Goal: Book appointment/travel/reservation

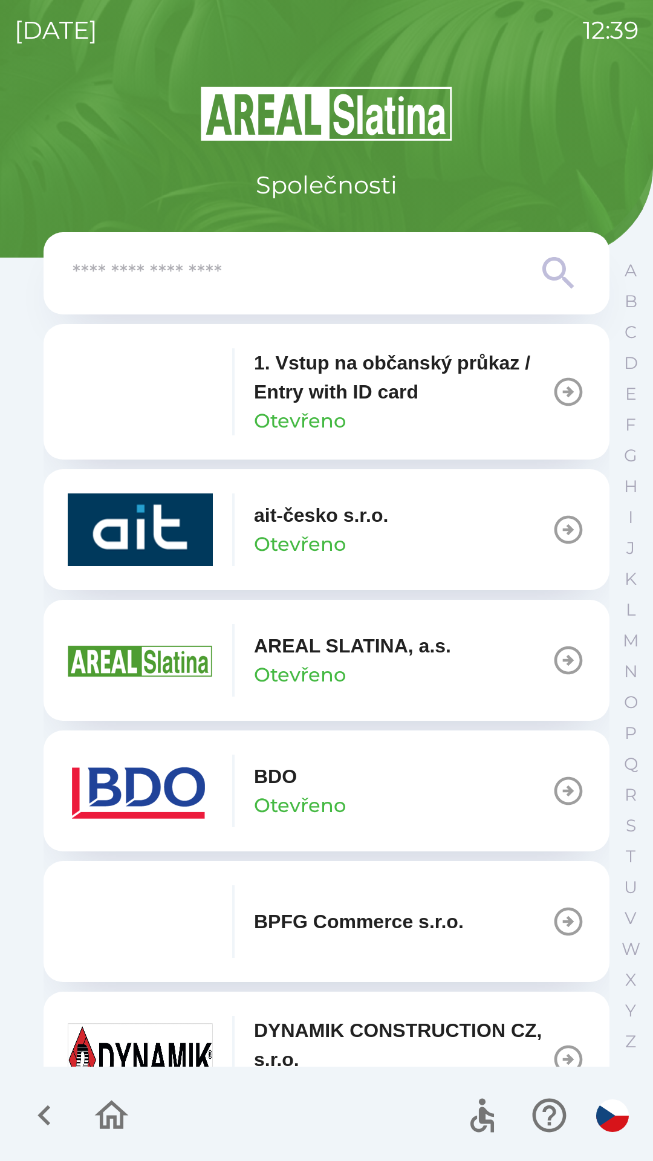
click at [304, 271] on input "text" at bounding box center [303, 273] width 460 height 33
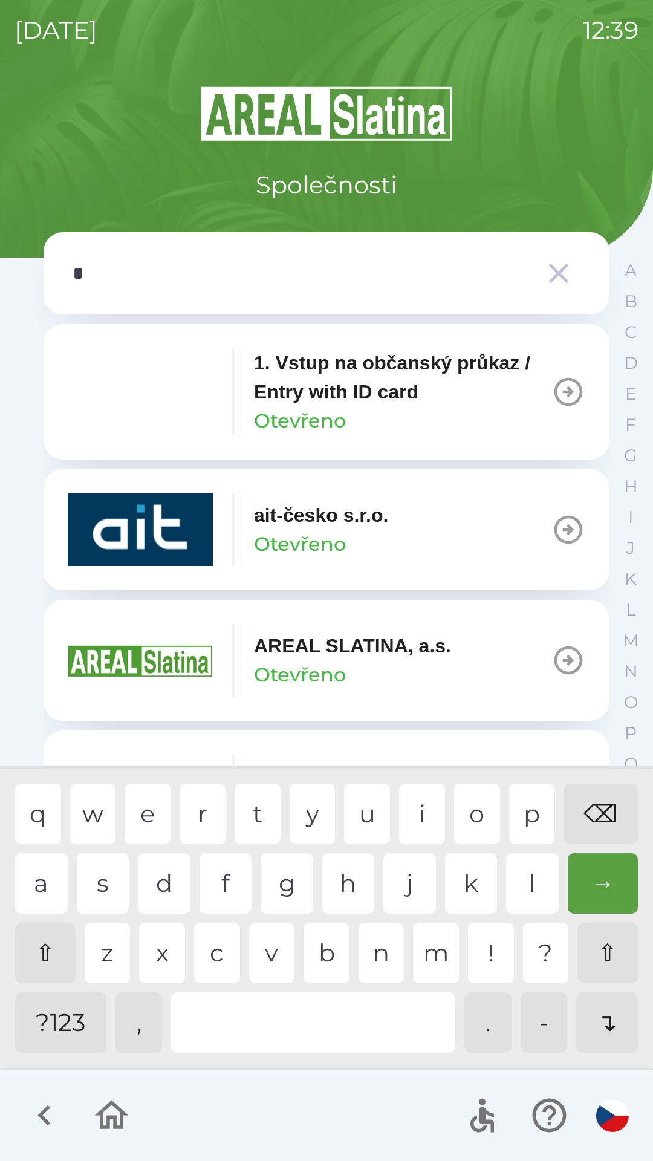
click at [93, 866] on div "s" at bounding box center [103, 883] width 53 height 60
type input "**"
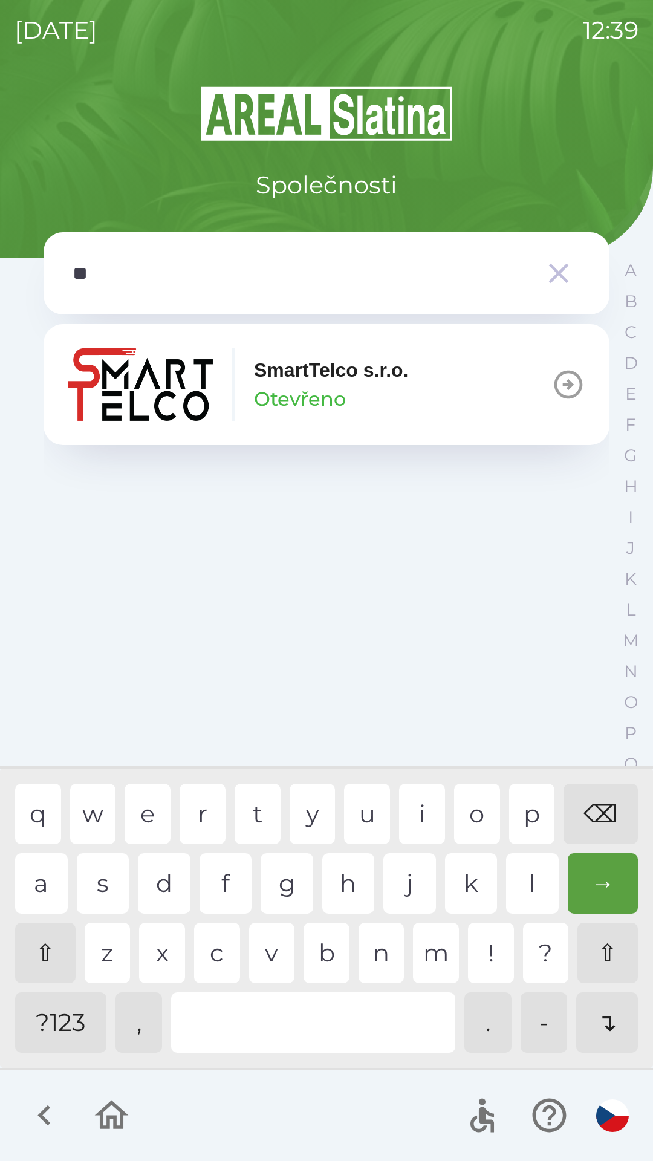
click at [333, 368] on p "SmartTelco s.r.o." at bounding box center [331, 370] width 155 height 29
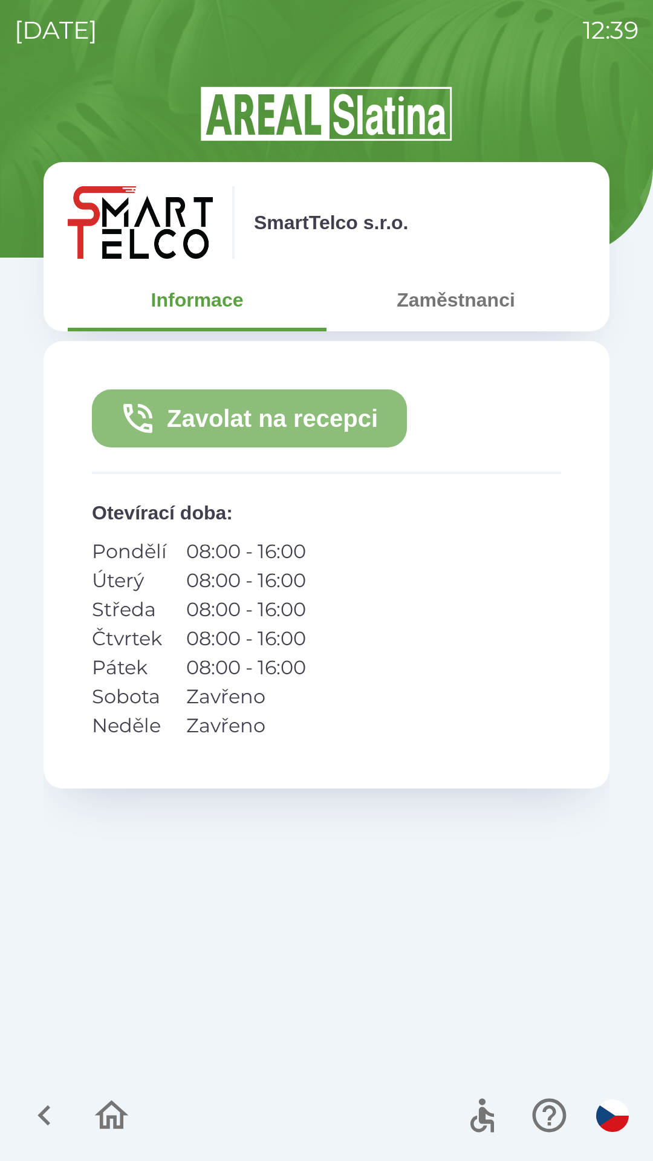
click at [302, 432] on button "Zavolat na recepci" at bounding box center [249, 418] width 315 height 58
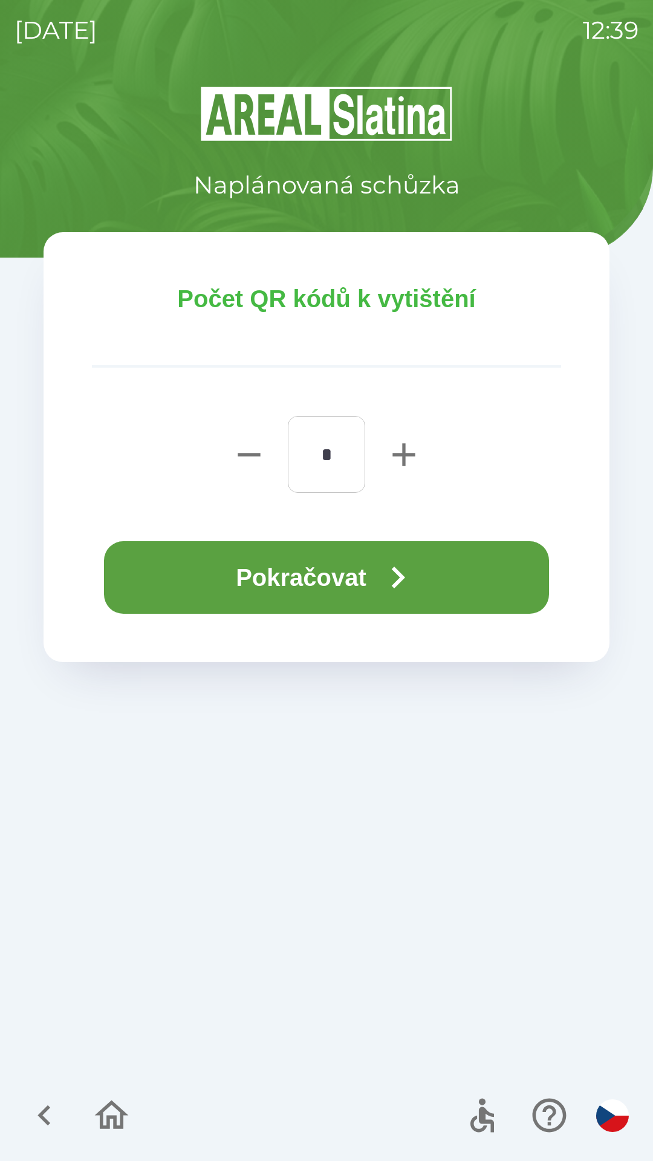
click at [370, 577] on button "Pokračovat" at bounding box center [326, 577] width 445 height 73
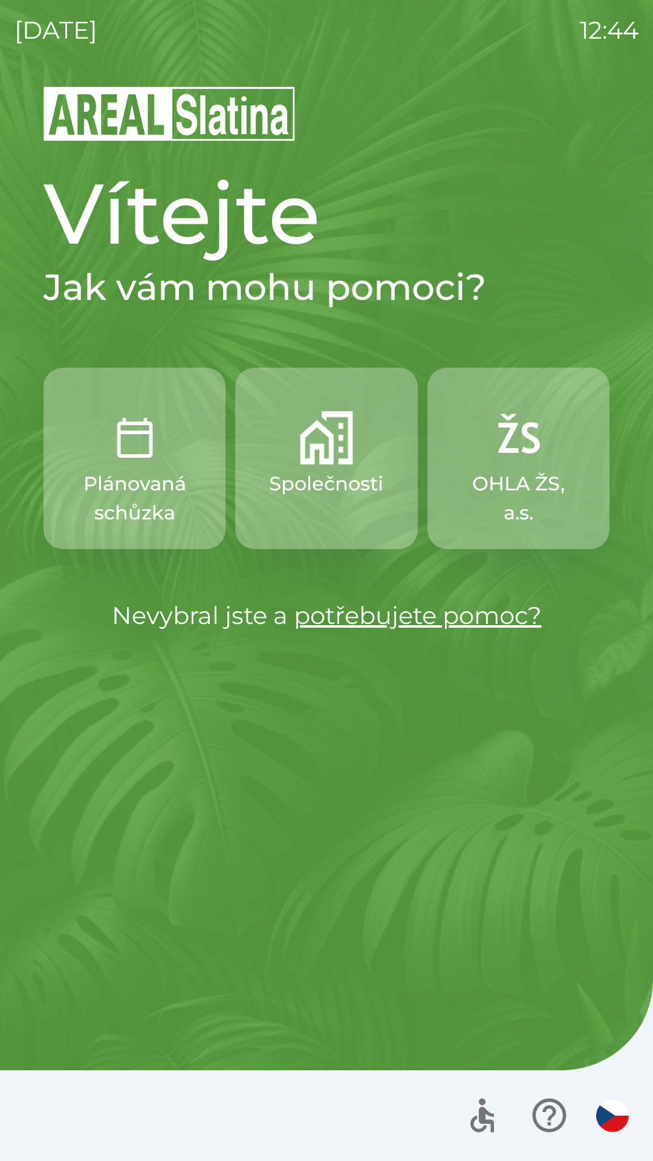
click at [193, 3] on div "[DATE] 12:44" at bounding box center [327, 30] width 624 height 60
click at [310, 449] on img "button" at bounding box center [326, 437] width 53 height 53
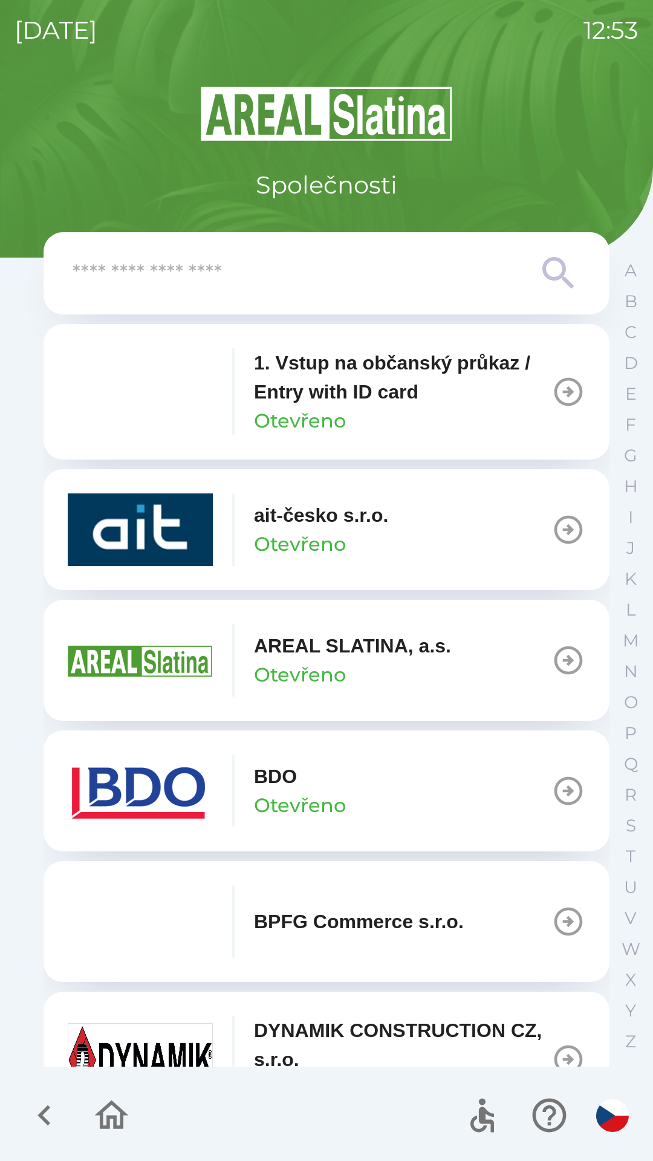
click at [170, 784] on img "button" at bounding box center [140, 791] width 145 height 73
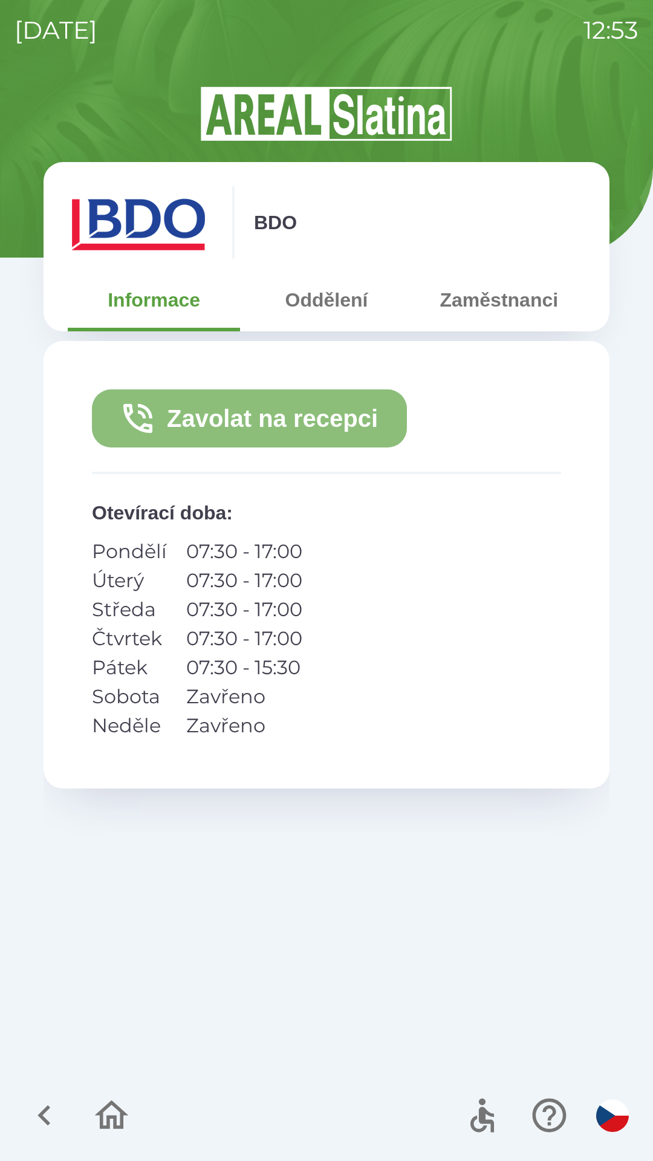
click at [316, 416] on button "Zavolat na recepci" at bounding box center [249, 418] width 315 height 58
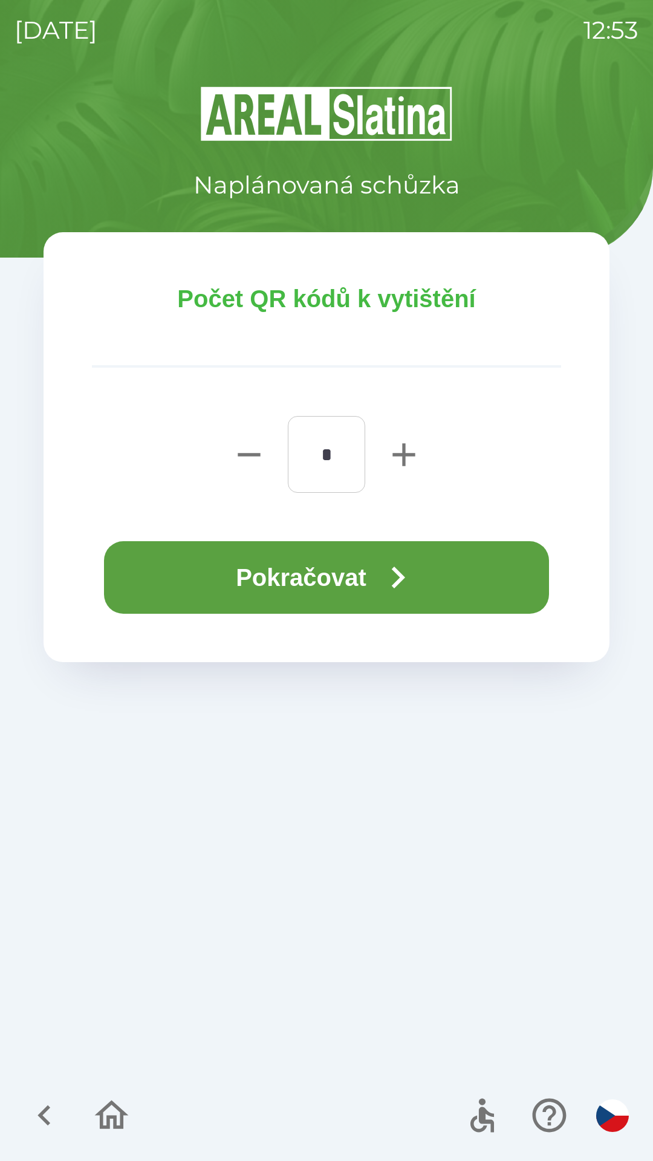
click at [318, 577] on button "Pokračovat" at bounding box center [326, 577] width 445 height 73
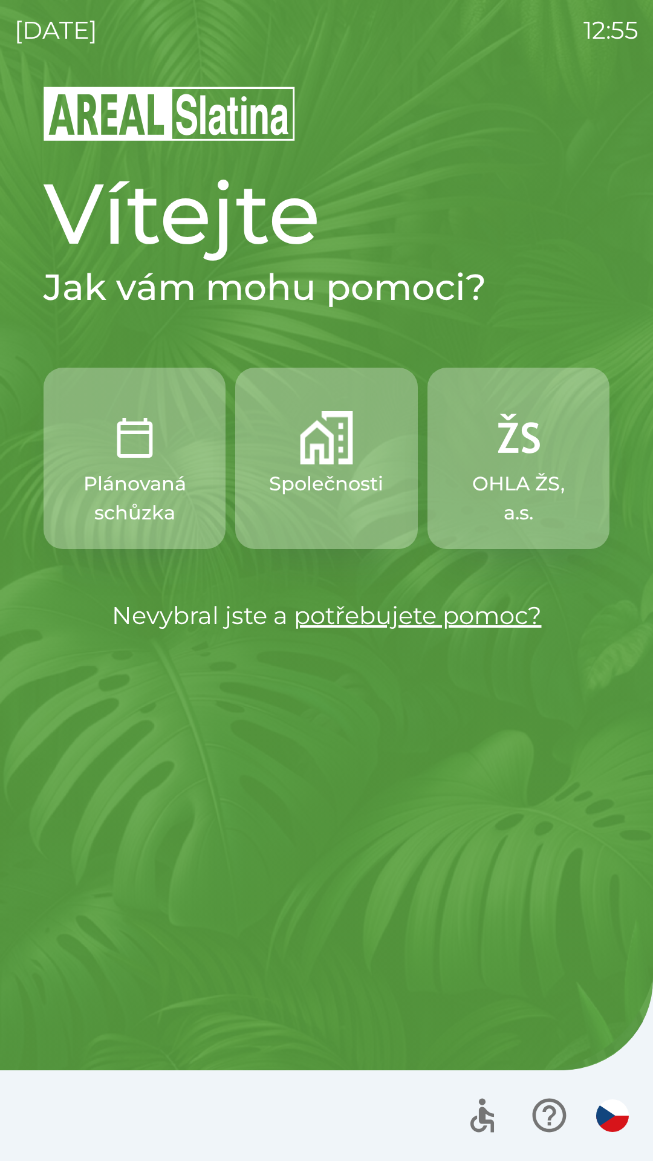
click at [161, 484] on p "Plánovaná schůzka" at bounding box center [135, 498] width 124 height 58
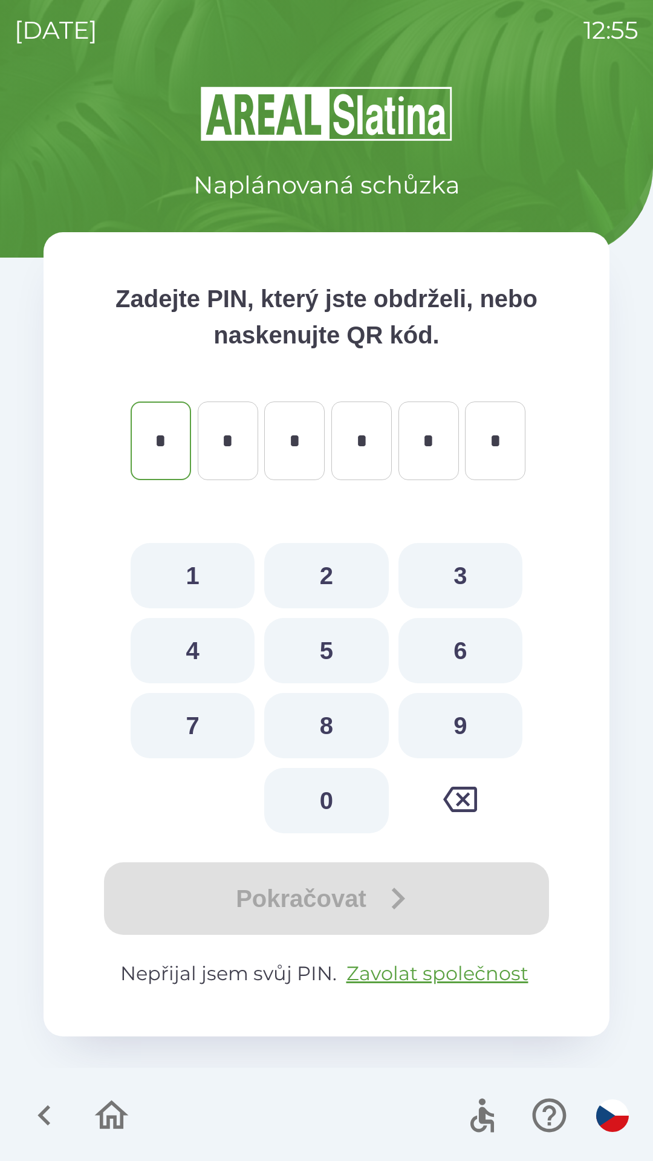
click at [37, 1101] on icon "button" at bounding box center [44, 1115] width 41 height 41
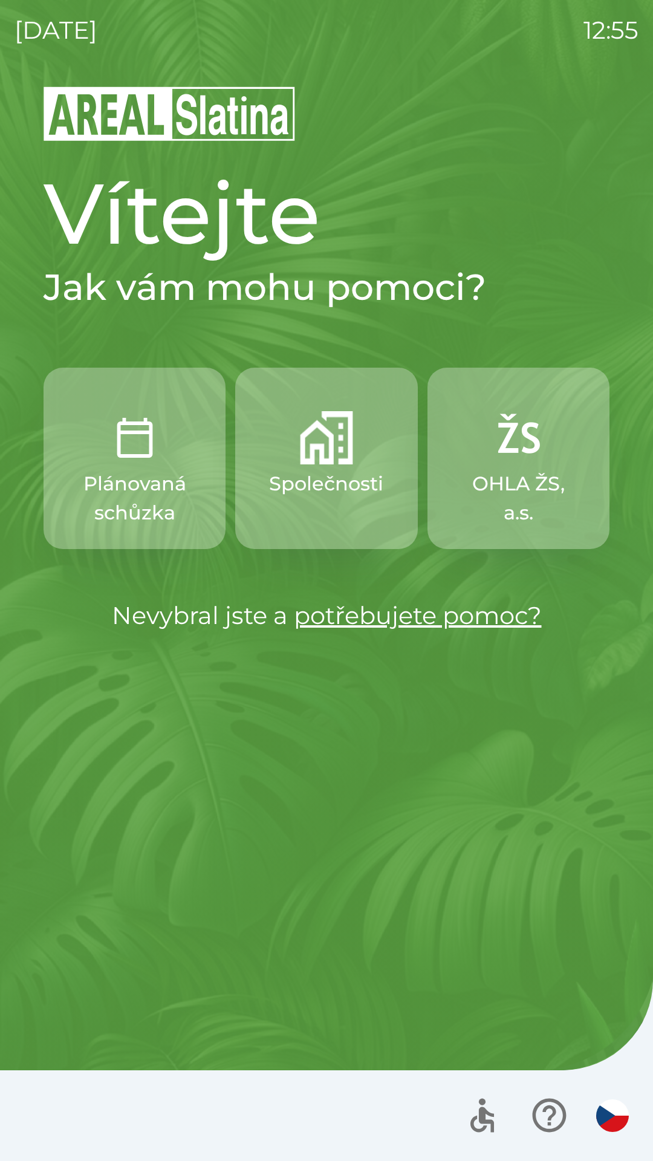
click at [320, 446] on img "button" at bounding box center [326, 437] width 53 height 53
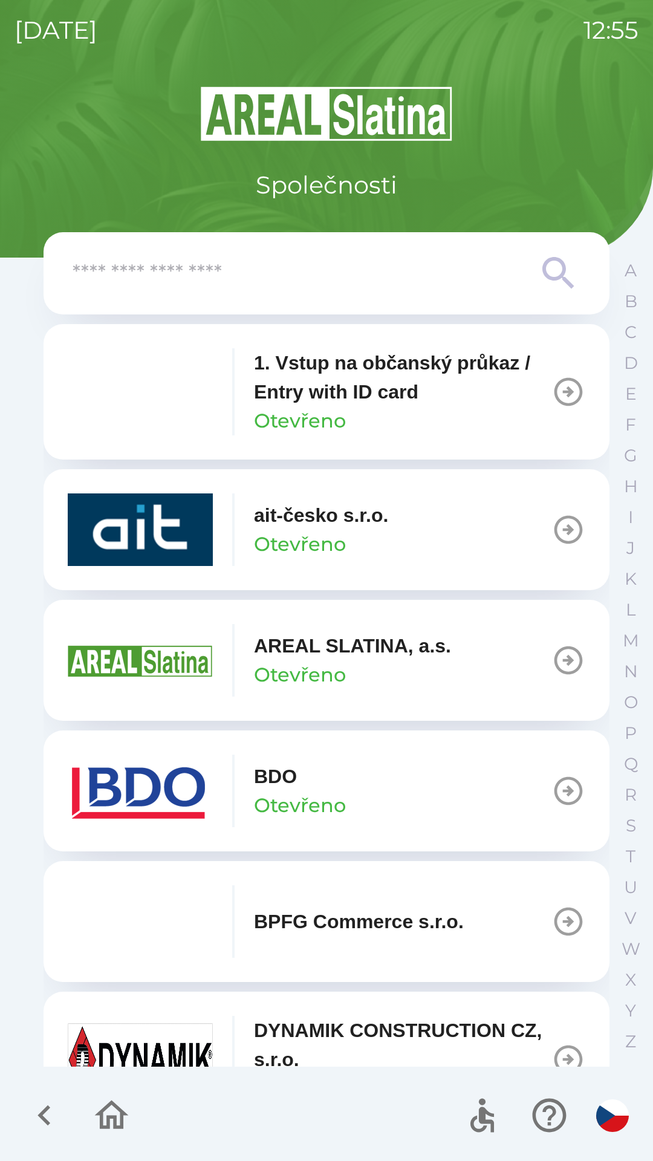
click at [425, 785] on button "BDO Otevřeno" at bounding box center [327, 790] width 566 height 121
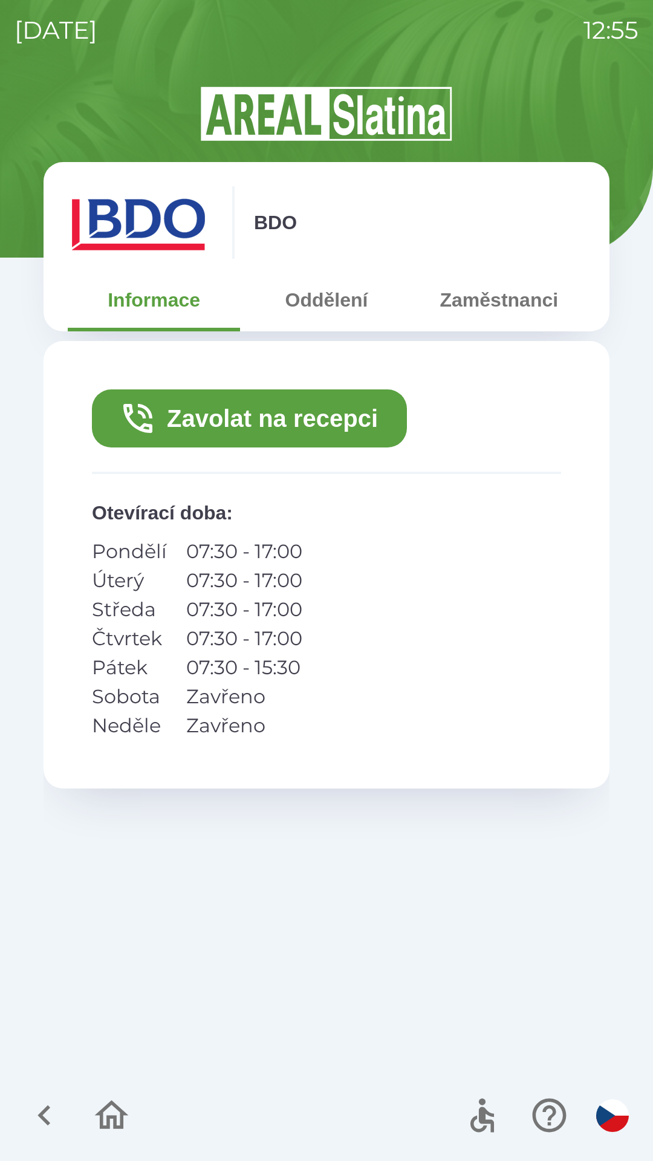
click at [357, 417] on button "Zavolat na recepci" at bounding box center [249, 418] width 315 height 58
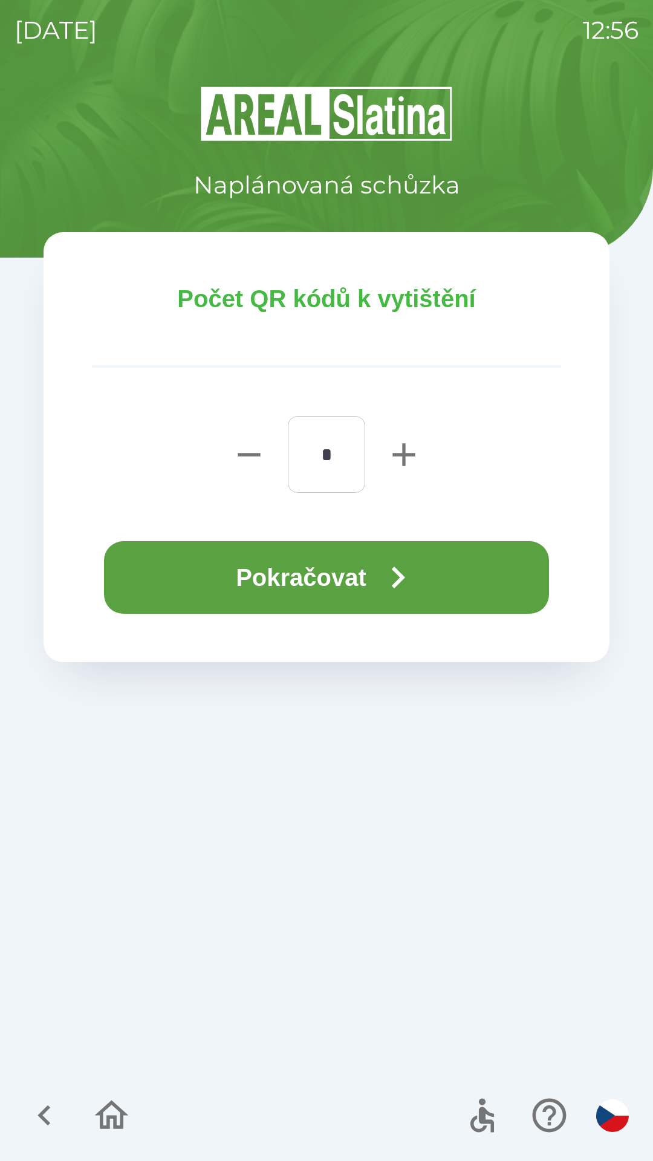
click at [333, 576] on button "Pokračovat" at bounding box center [326, 577] width 445 height 73
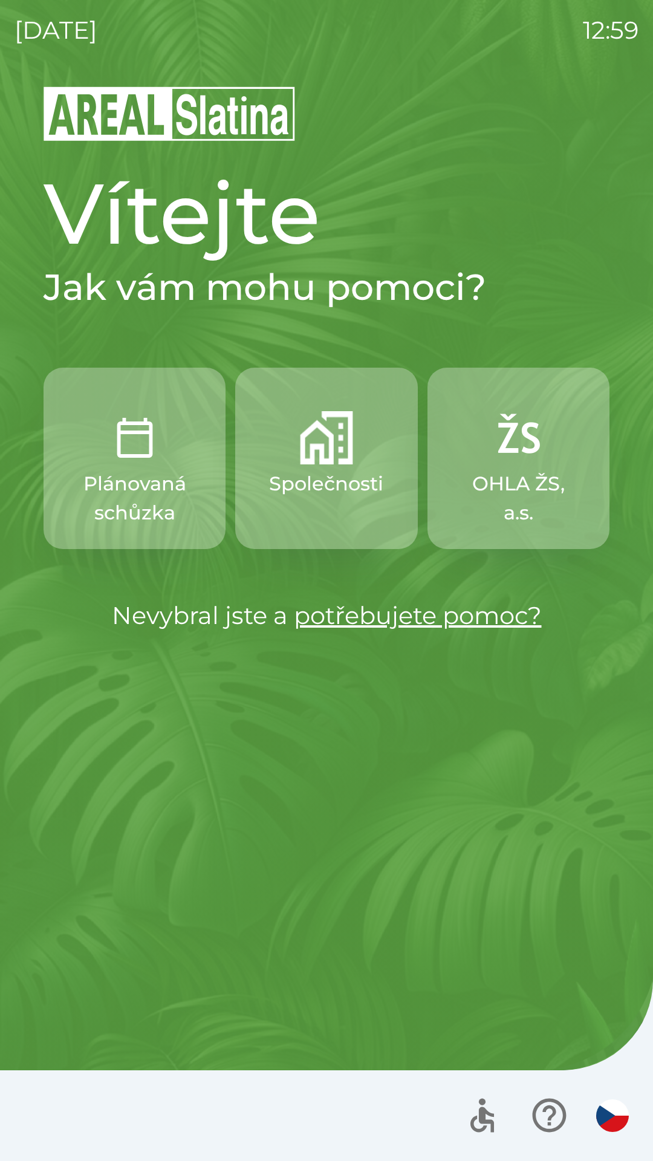
click at [345, 466] on button "Společnosti" at bounding box center [326, 458] width 182 height 181
click at [112, 444] on img "button" at bounding box center [134, 437] width 53 height 53
